Goal: Transaction & Acquisition: Obtain resource

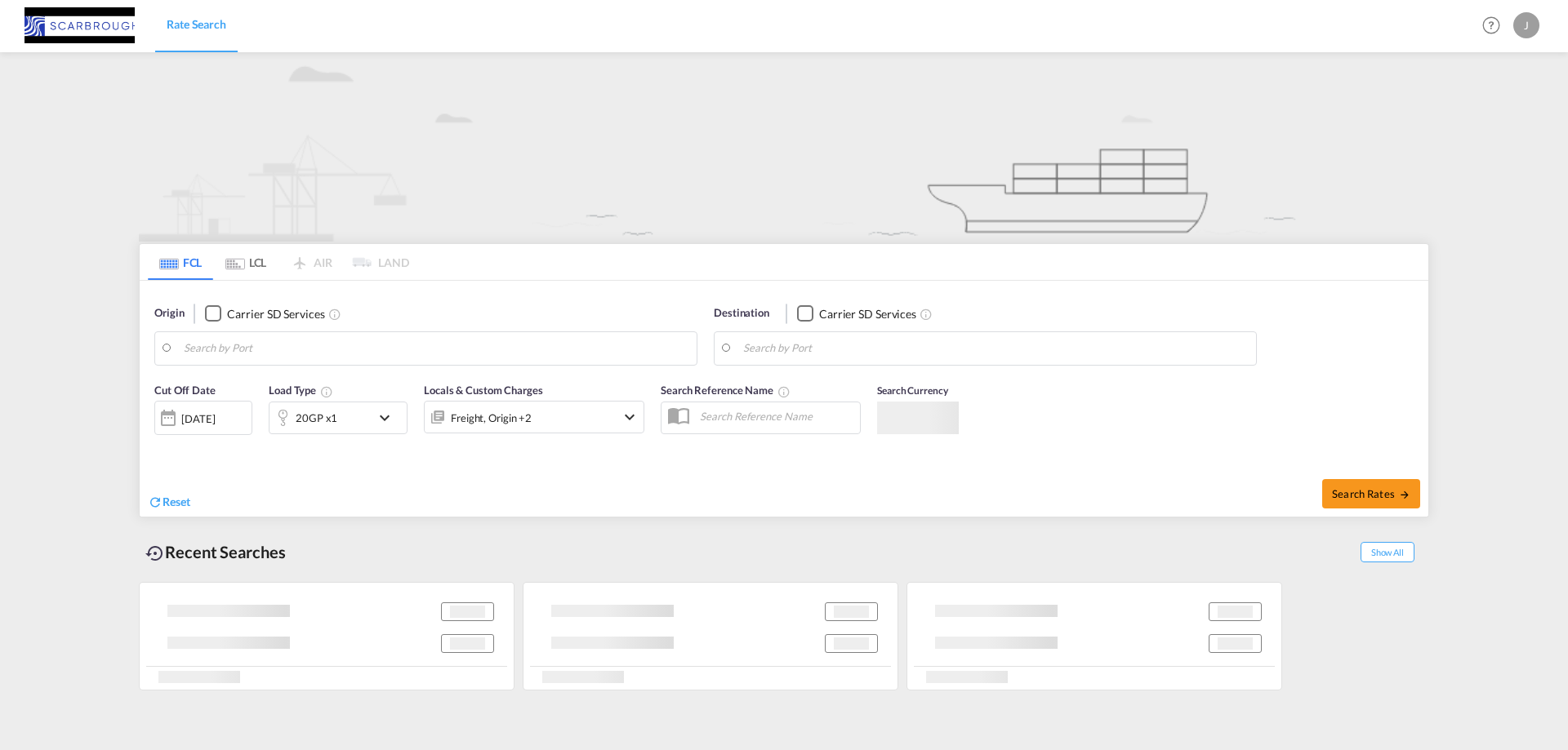
type input "[GEOGRAPHIC_DATA], DEBRV"
type input "[GEOGRAPHIC_DATA], ZADUR"
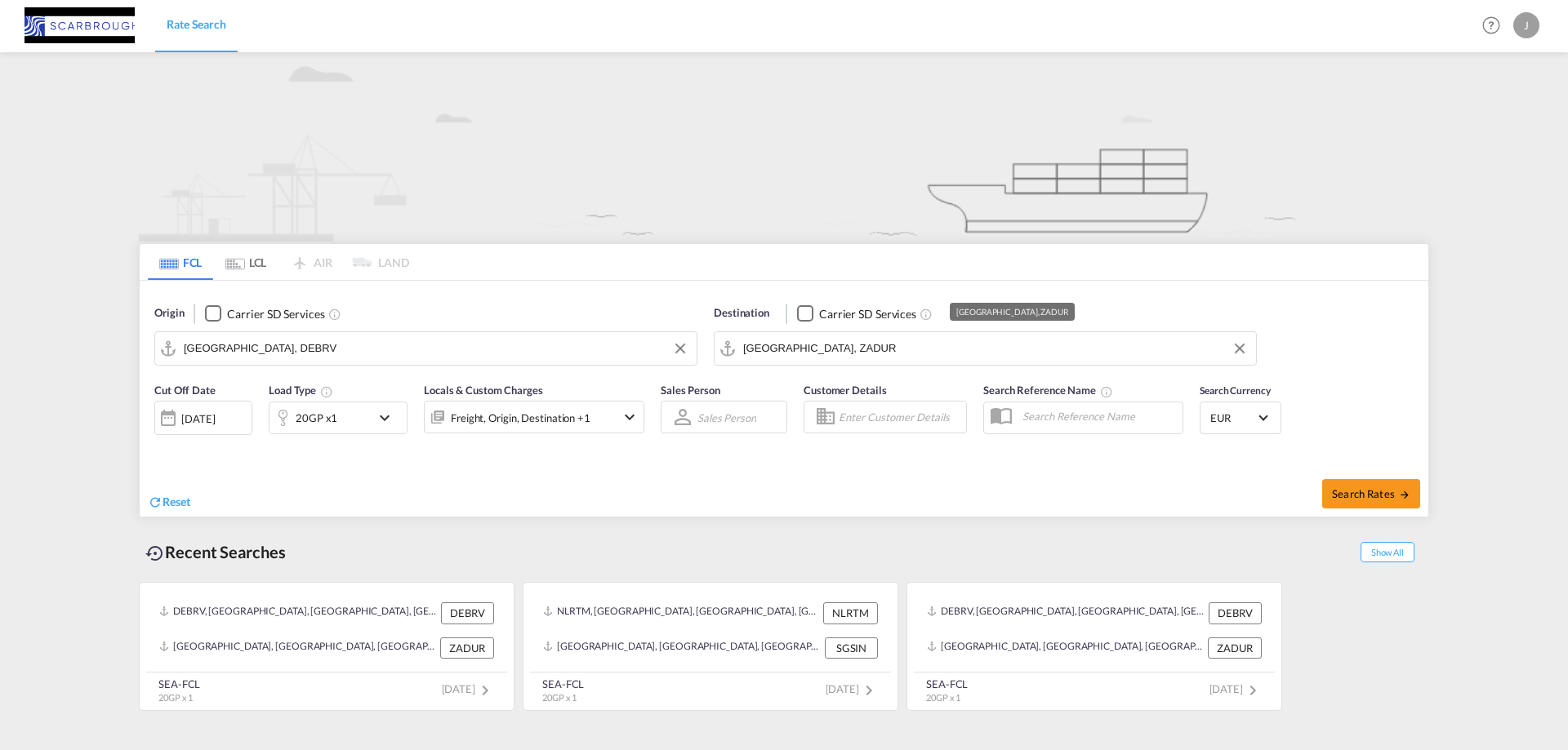
click at [800, 351] on input "[GEOGRAPHIC_DATA], ZADUR" at bounding box center [996, 349] width 505 height 24
click at [338, 344] on input "[GEOGRAPHIC_DATA], DEBRV" at bounding box center [437, 349] width 505 height 24
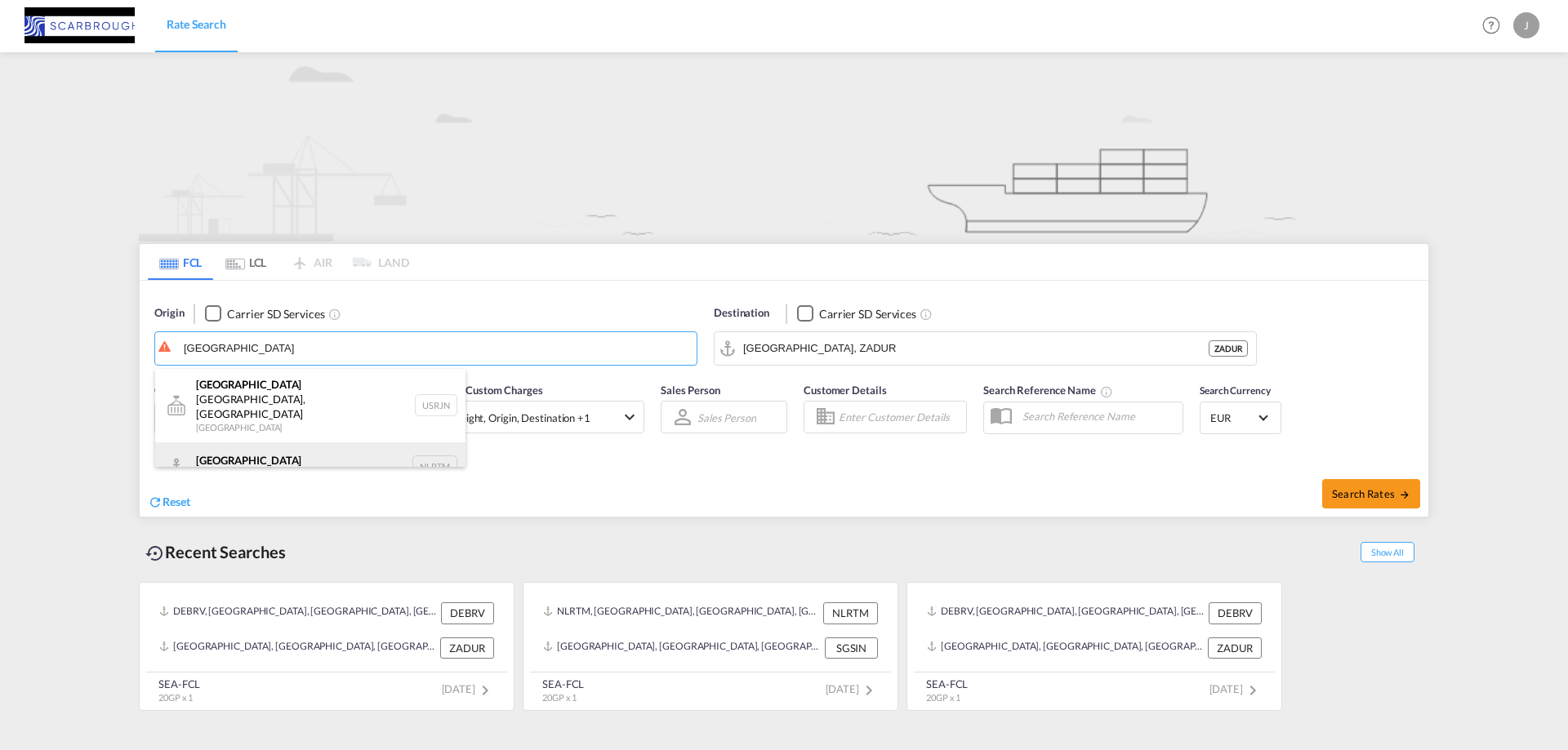
click at [303, 443] on div "[GEOGRAPHIC_DATA] [GEOGRAPHIC_DATA] NLRTM" at bounding box center [311, 467] width 311 height 49
type input "[GEOGRAPHIC_DATA], NLRTM"
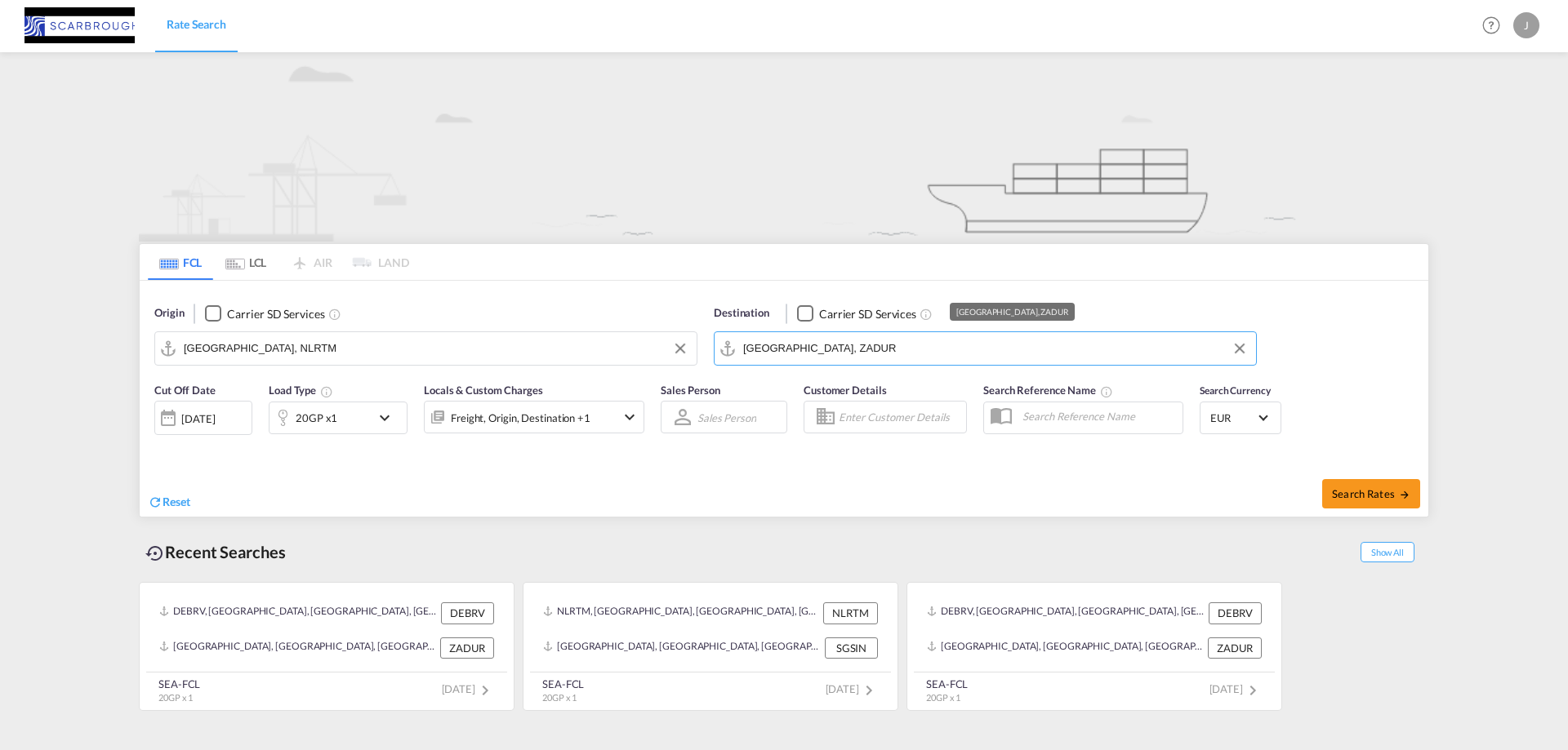
click at [828, 351] on input "[GEOGRAPHIC_DATA], ZADUR" at bounding box center [996, 349] width 505 height 24
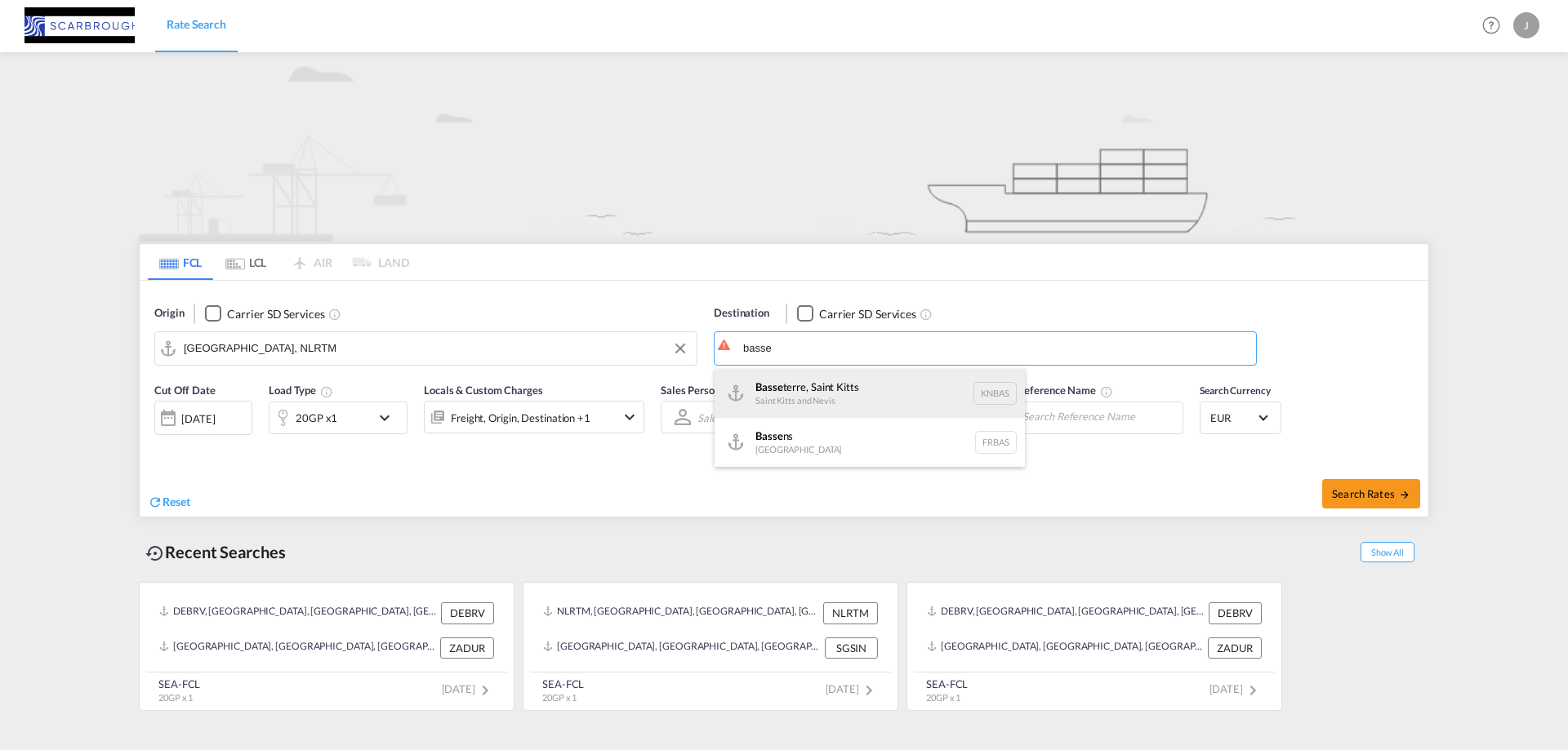
click at [836, 392] on div "[GEOGRAPHIC_DATA], [GEOGRAPHIC_DATA] KNBAS" at bounding box center [870, 393] width 311 height 49
type input "Basseterre, [GEOGRAPHIC_DATA], [GEOGRAPHIC_DATA]"
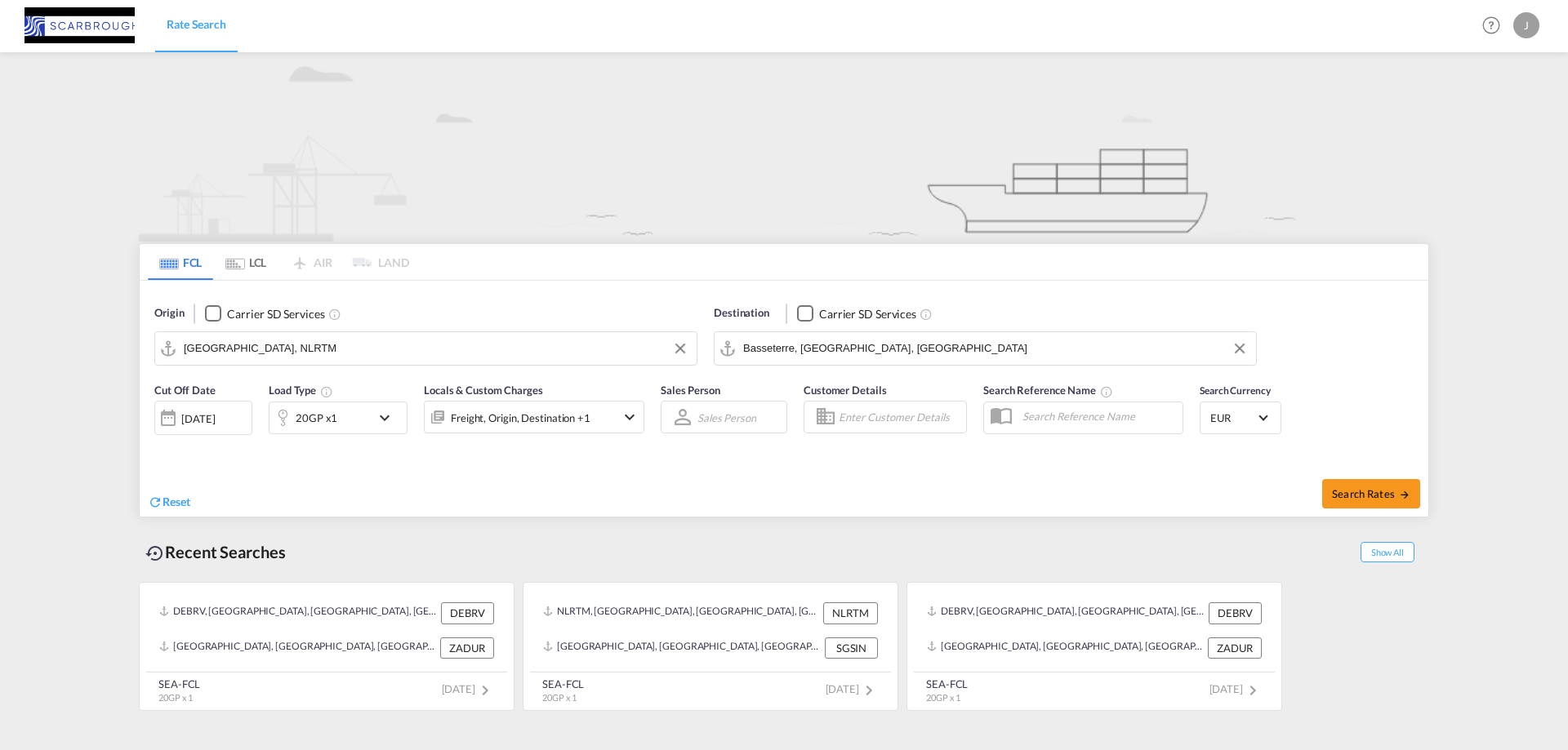
click at [1421, 485] on div "Search Rates" at bounding box center [1108, 494] width 640 height 46
click at [1405, 486] on button "Search Rates" at bounding box center [1372, 494] width 98 height 30
type input "NLRTM to KNBAS / [DATE]"
